Goal: Task Accomplishment & Management: Use online tool/utility

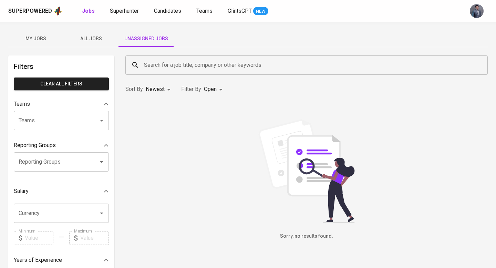
click at [141, 41] on span "Unassigned Jobs" at bounding box center [146, 38] width 47 height 9
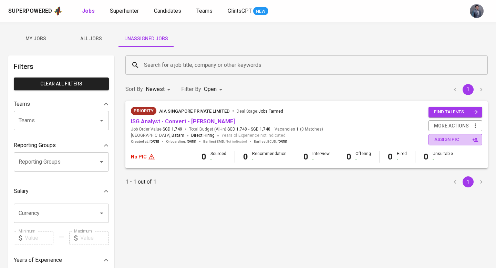
click at [430, 141] on button "assign pic" at bounding box center [456, 139] width 54 height 11
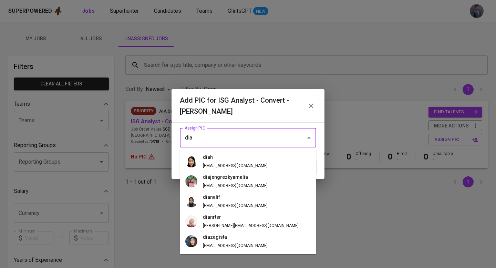
type input "e"
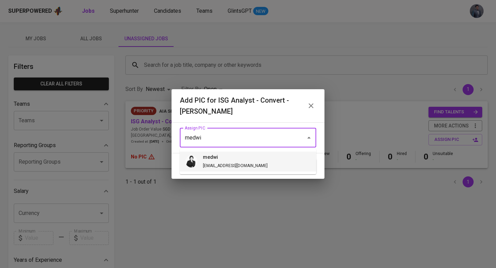
click at [257, 159] on li "medwi [EMAIL_ADDRESS][DOMAIN_NAME]" at bounding box center [248, 162] width 136 height 20
type input "medwi"
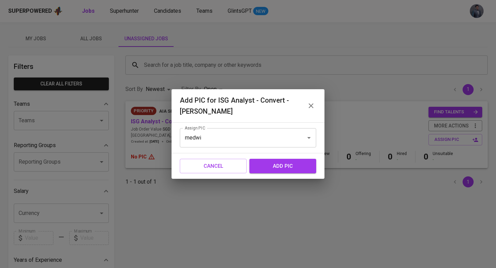
click at [275, 169] on span "add pic" at bounding box center [283, 166] width 52 height 9
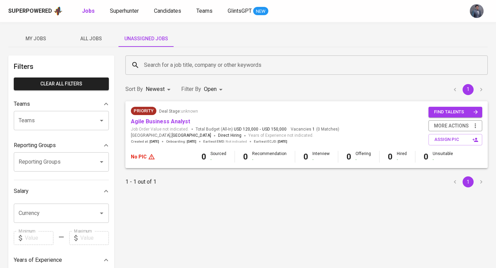
click at [89, 40] on span "All Jobs" at bounding box center [91, 38] width 47 height 9
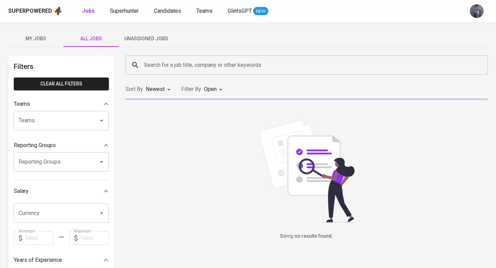
click at [166, 64] on input "Search for a job title, company or other keywords" at bounding box center [308, 65] width 332 height 13
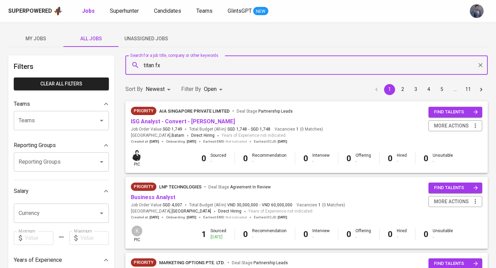
type input "titan fx"
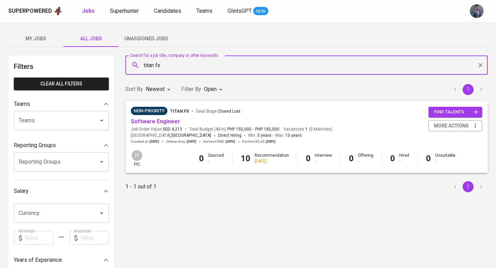
click at [222, 90] on body "Superpowered Jobs Superhunter Candidates Teams GlintsGPT NEW My Jobs All Jobs U…" at bounding box center [248, 235] width 496 height 470
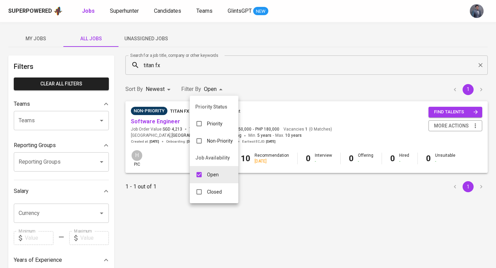
click at [218, 192] on p "Closed" at bounding box center [214, 192] width 15 height 7
type input "OPEN,CLOSE"
checkbox input "true"
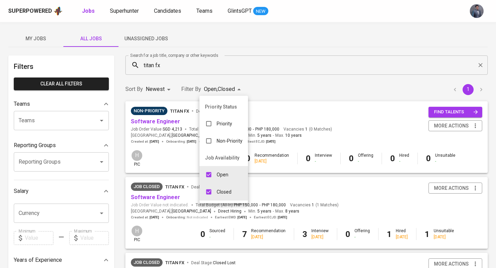
click at [257, 85] on div at bounding box center [248, 134] width 496 height 268
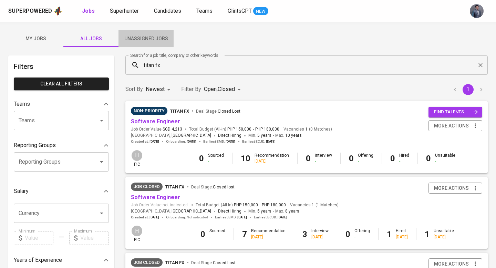
click at [148, 38] on span "Unassigned Jobs" at bounding box center [146, 38] width 47 height 9
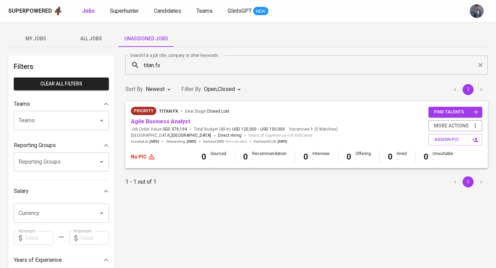
click at [478, 66] on icon "Clear" at bounding box center [480, 65] width 7 height 7
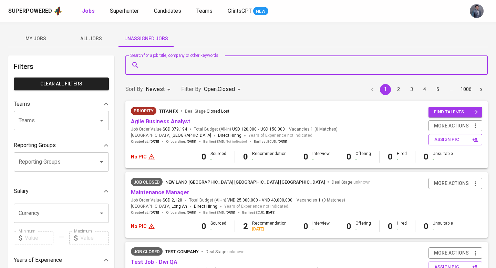
click at [445, 137] on span "assign pic" at bounding box center [456, 140] width 43 height 8
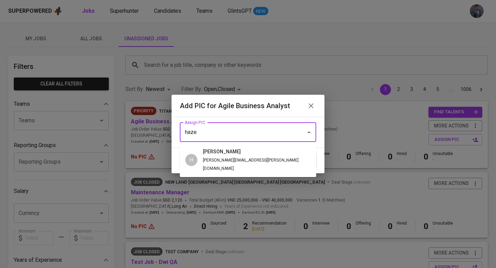
click at [225, 157] on span "hazel hazel.campomanes@glints.com" at bounding box center [253, 160] width 113 height 24
type input "hazel"
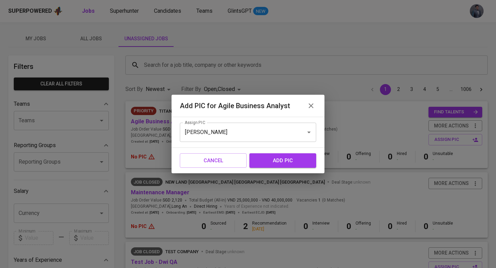
click at [265, 161] on span "add pic" at bounding box center [283, 160] width 52 height 9
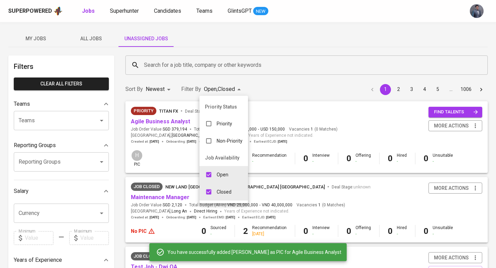
click at [208, 192] on input "checkbox" at bounding box center [208, 191] width 13 height 13
checkbox input "false"
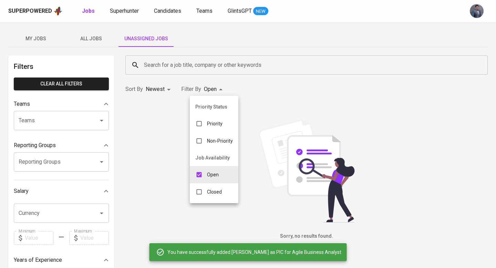
click at [276, 88] on div at bounding box center [248, 134] width 496 height 268
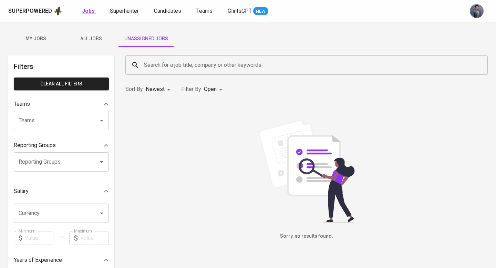
click at [87, 11] on b "Jobs" at bounding box center [88, 11] width 13 height 7
type input "OPEN"
